Goal: Transaction & Acquisition: Purchase product/service

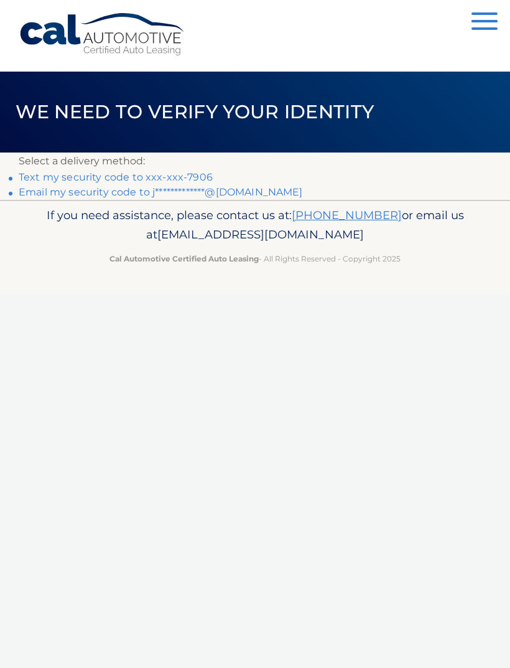
click at [201, 173] on link "Text my security code to xxx-xxx-7906" at bounding box center [116, 177] width 194 height 12
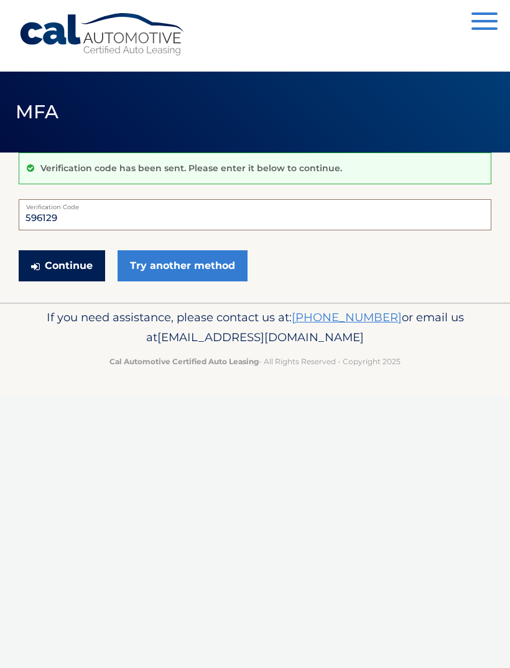
type input "596129"
click at [81, 262] on button "Continue" at bounding box center [62, 265] width 87 height 31
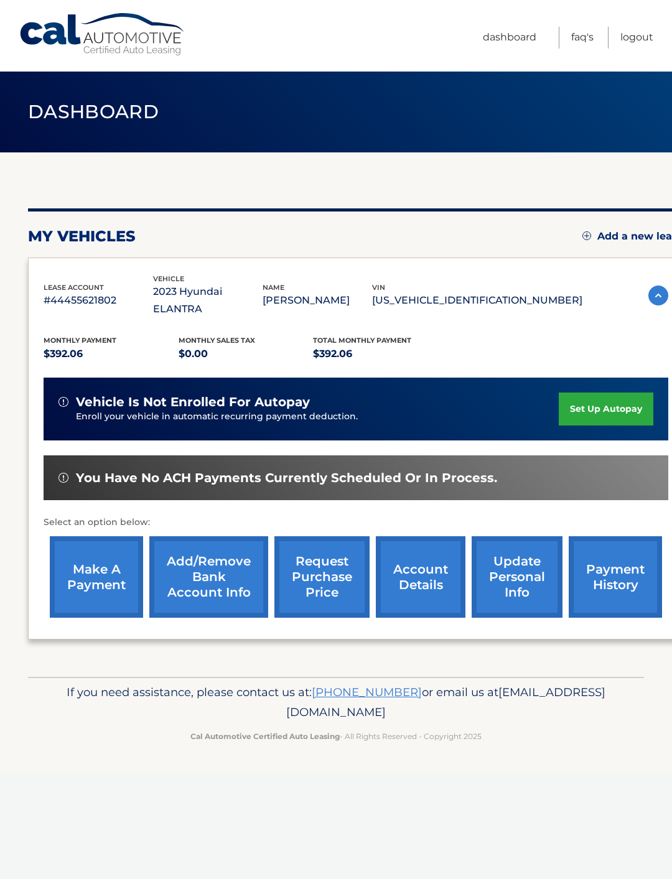
click at [103, 555] on link "make a payment" at bounding box center [96, 577] width 93 height 82
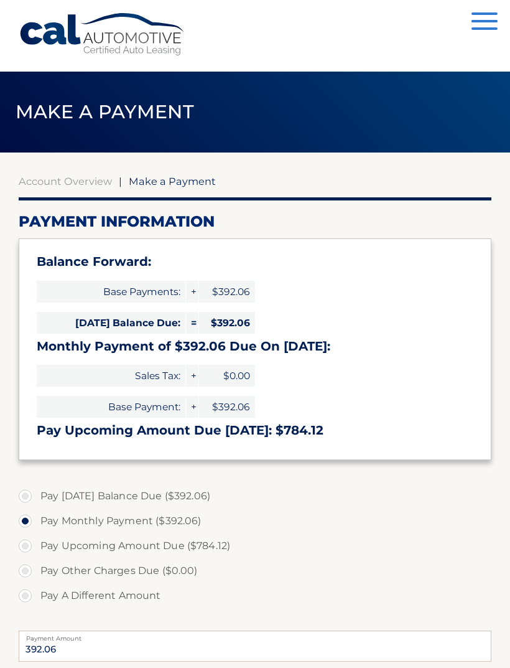
select select "YjA4ZWYyOTItMzgxYy00ZjAwLWIxYmItMWM4NzU4ZWQ3NTZj"
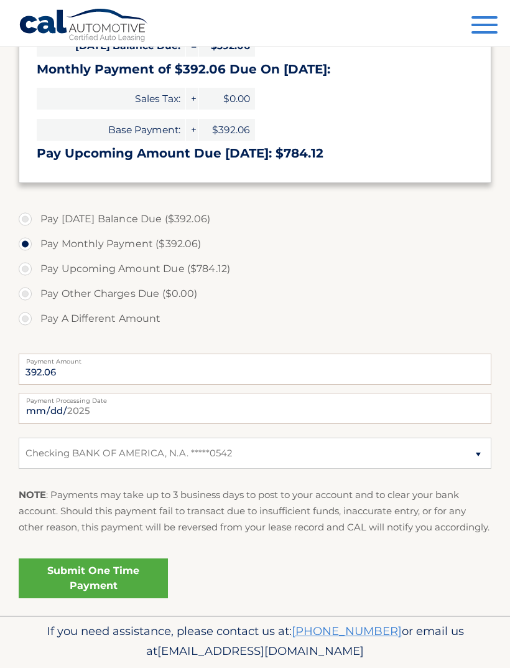
scroll to position [293, 0]
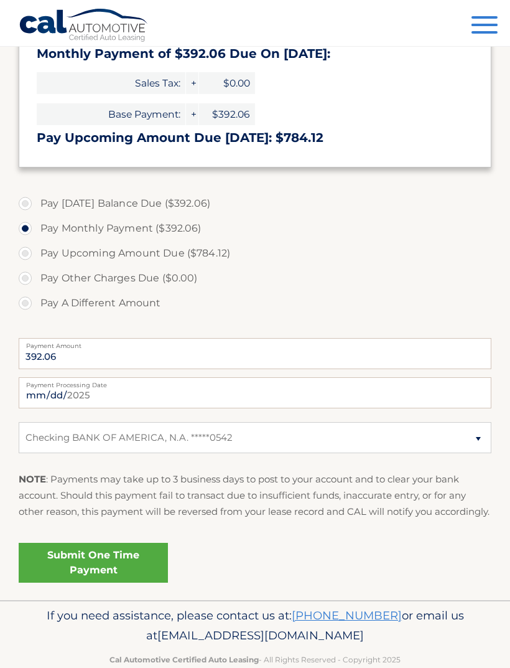
click at [130, 583] on link "Submit One Time Payment" at bounding box center [93, 563] width 149 height 40
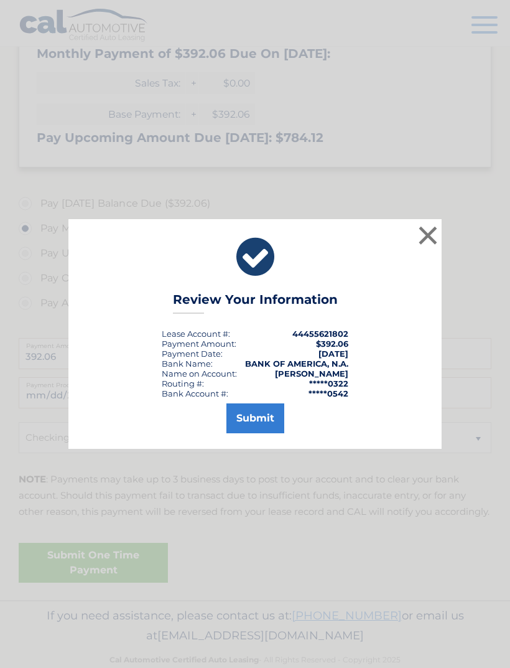
click at [268, 433] on button "Submit" at bounding box center [256, 418] width 58 height 30
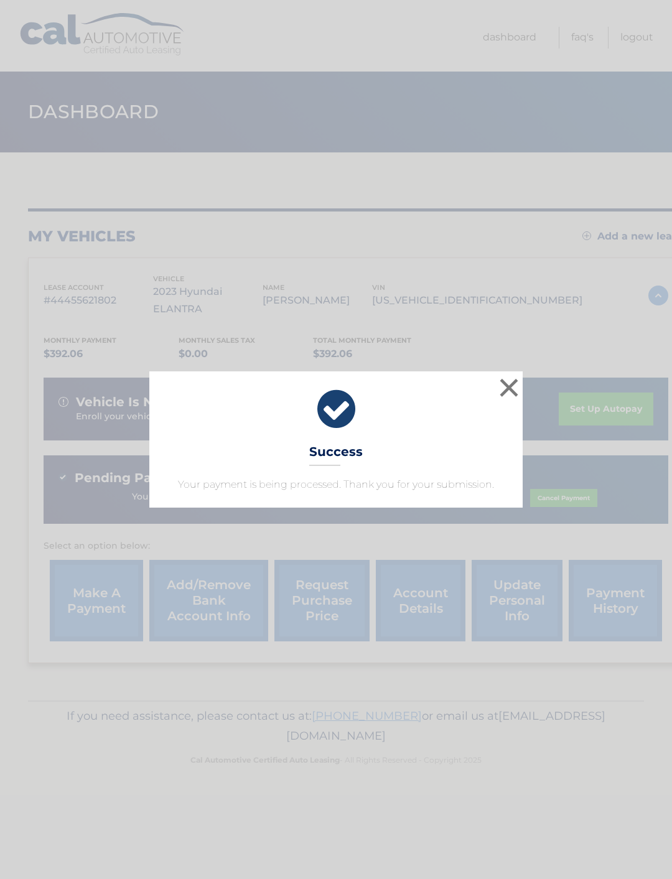
click at [516, 393] on button "×" at bounding box center [509, 387] width 25 height 25
